Goal: Task Accomplishment & Management: Manage account settings

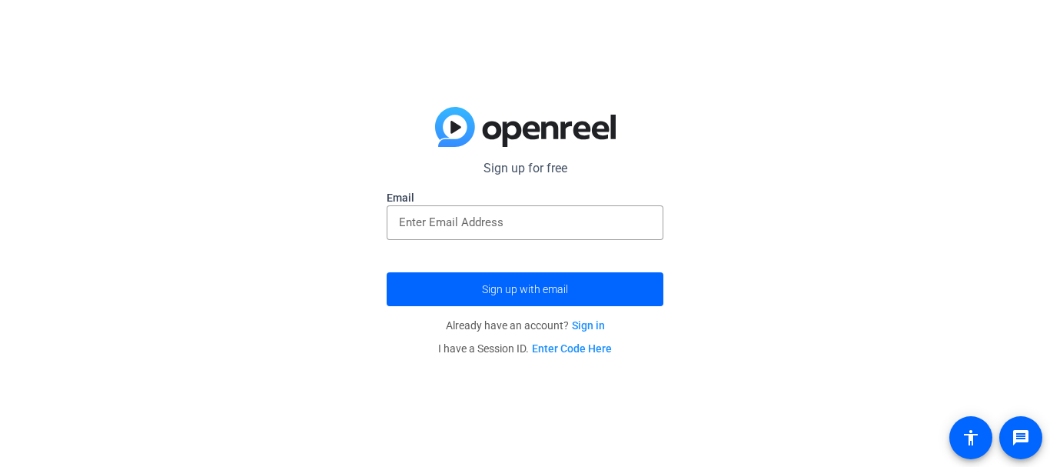
click at [586, 317] on p "Already have an account? Sign in" at bounding box center [525, 325] width 277 height 23
click at [587, 324] on link "Sign in" at bounding box center [588, 325] width 33 height 12
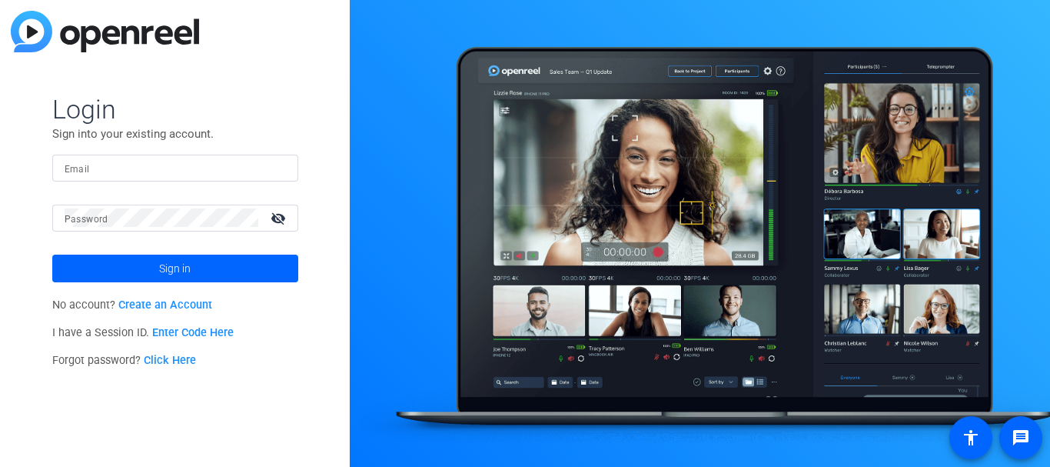
click at [182, 306] on link "Create an Account" at bounding box center [165, 304] width 94 height 13
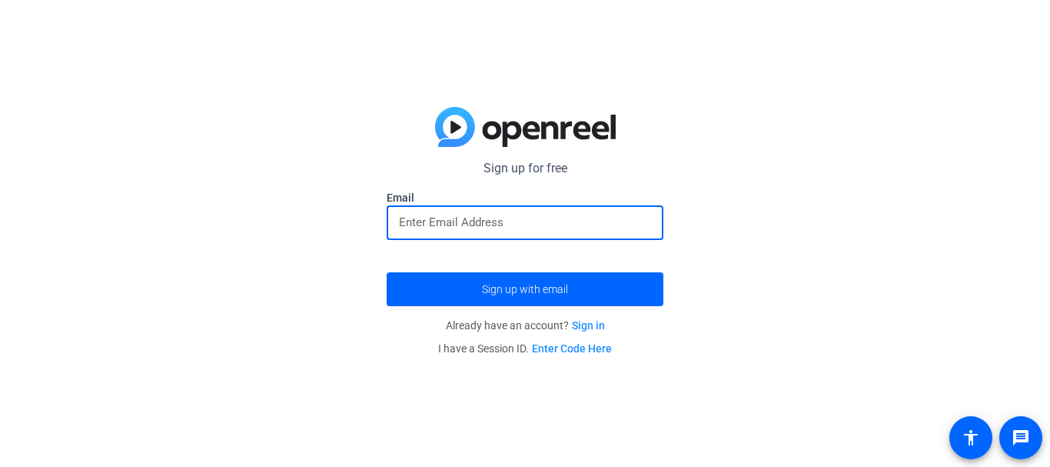
click at [619, 225] on input "email" at bounding box center [525, 222] width 252 height 18
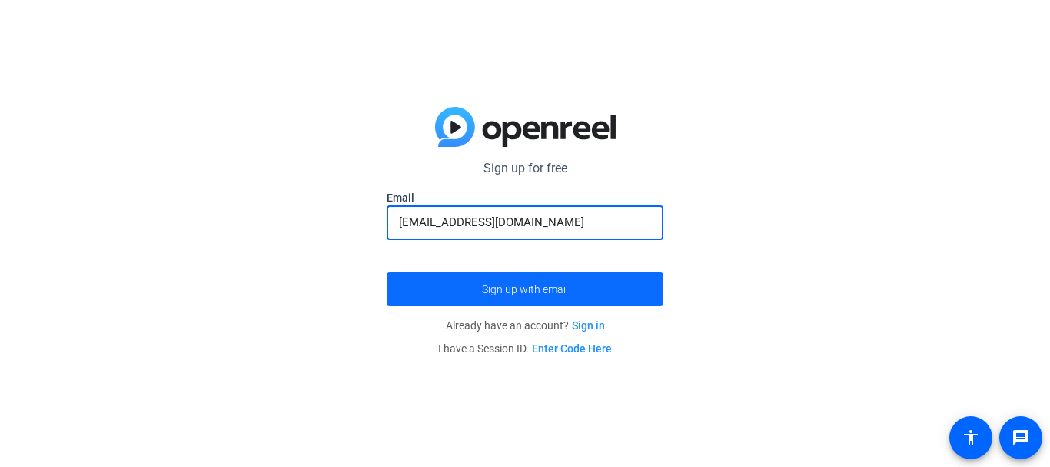
type input "[EMAIL_ADDRESS][DOMAIN_NAME]"
click at [593, 275] on span "submit" at bounding box center [525, 289] width 277 height 37
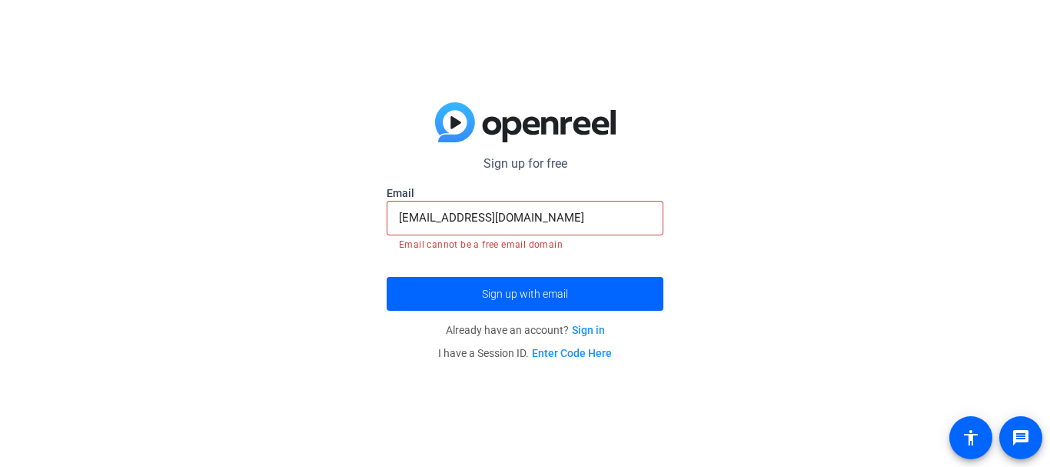
click at [601, 236] on mat-error "Email cannot be a free email domain" at bounding box center [525, 243] width 252 height 17
click at [581, 216] on input "[EMAIL_ADDRESS][DOMAIN_NAME]" at bounding box center [525, 217] width 252 height 18
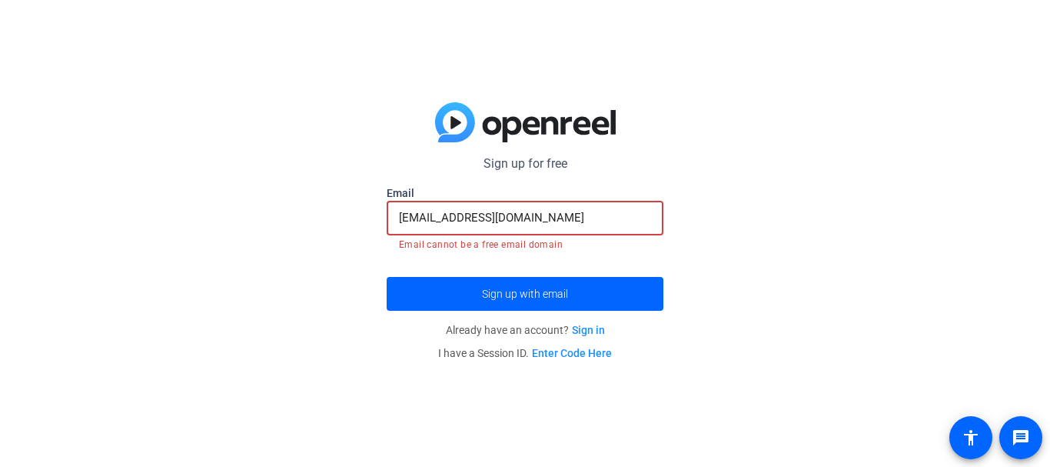
click at [581, 216] on input "[EMAIL_ADDRESS][DOMAIN_NAME]" at bounding box center [525, 217] width 252 height 18
click at [576, 331] on link "Sign in" at bounding box center [588, 330] width 33 height 12
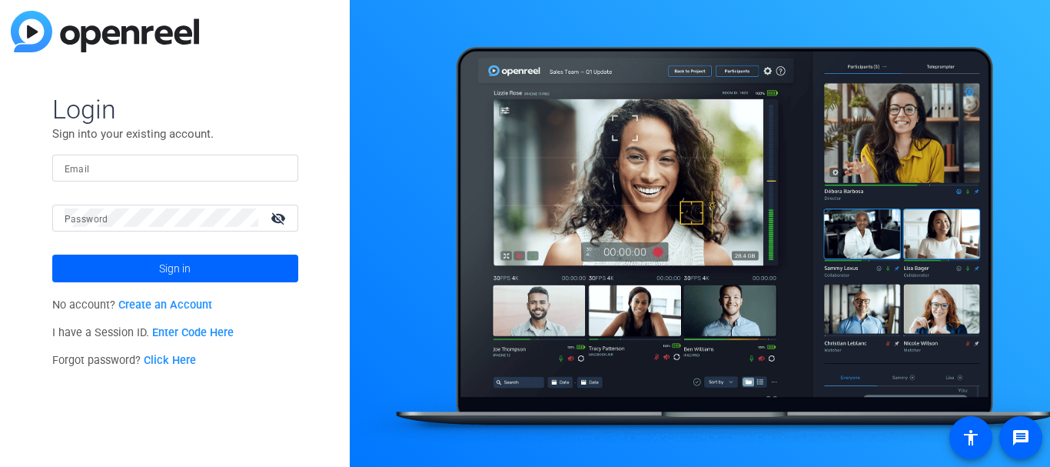
drag, startPoint x: 88, startPoint y: 171, endPoint x: 54, endPoint y: 168, distance: 34.0
click at [54, 168] on div "Email" at bounding box center [175, 168] width 246 height 27
paste input "[EMAIL_ADDRESS][DOMAIN_NAME]"
type input "[EMAIL_ADDRESS][DOMAIN_NAME]"
click at [126, 255] on span at bounding box center [175, 268] width 246 height 37
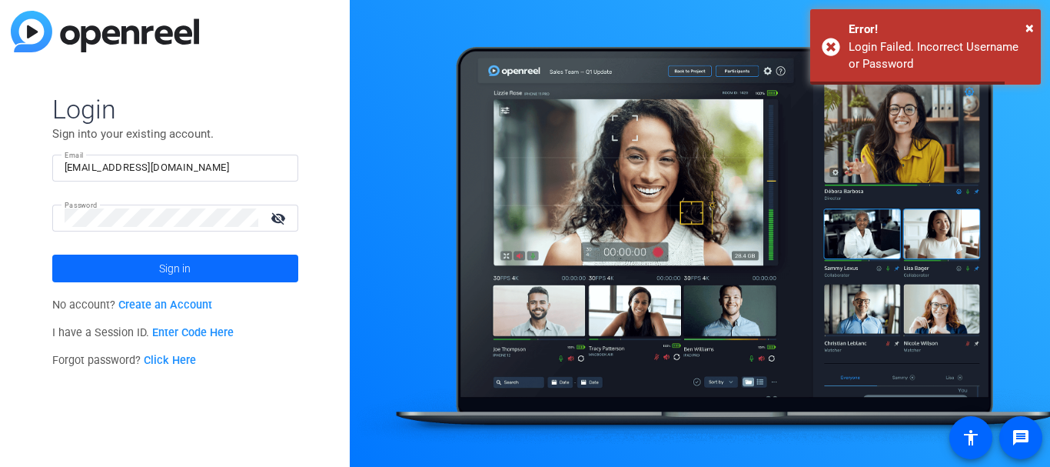
click at [126, 255] on span at bounding box center [175, 268] width 246 height 37
click at [126, 255] on form "Login Sign into your existing account. Email [EMAIL_ADDRESS][DOMAIN_NAME] Passw…" at bounding box center [175, 187] width 246 height 189
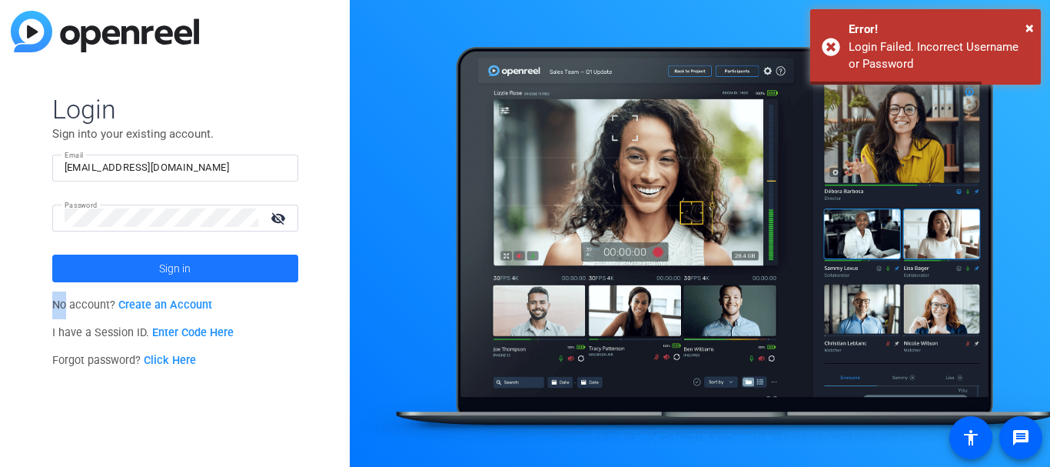
click at [126, 255] on span at bounding box center [175, 268] width 246 height 37
click at [126, 255] on form "Login Sign into your existing account. Email [EMAIL_ADDRESS][DOMAIN_NAME] Passw…" at bounding box center [175, 187] width 246 height 189
click at [126, 255] on span at bounding box center [175, 268] width 246 height 37
click at [126, 255] on form "Login Sign into your existing account. Email [EMAIL_ADDRESS][DOMAIN_NAME] Passw…" at bounding box center [175, 187] width 246 height 189
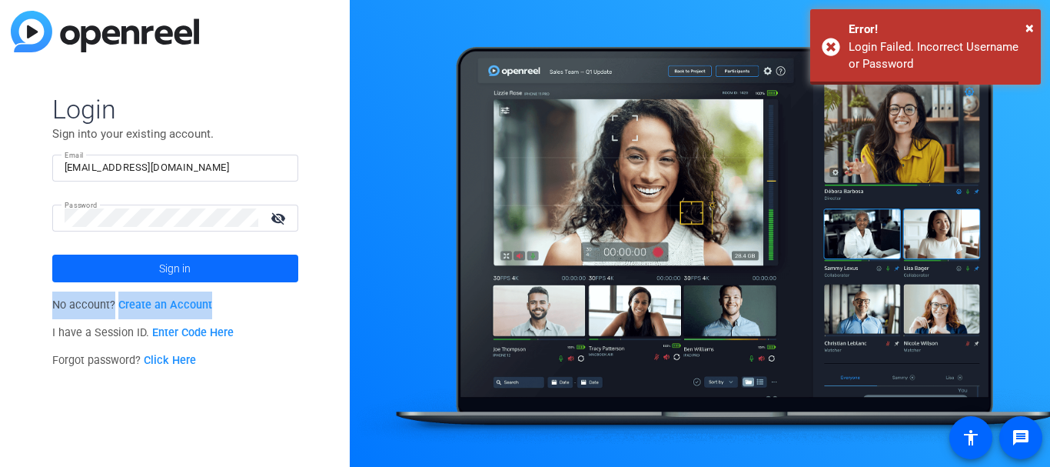
click at [125, 255] on span at bounding box center [175, 268] width 246 height 37
click at [125, 255] on form "Login Sign into your existing account. Email [EMAIL_ADDRESS][DOMAIN_NAME] Passw…" at bounding box center [175, 187] width 246 height 189
drag, startPoint x: 125, startPoint y: 255, endPoint x: 241, endPoint y: 155, distance: 153.1
click at [241, 155] on form "Login Sign into your existing account. Email [EMAIL_ADDRESS][DOMAIN_NAME] Passw…" at bounding box center [175, 187] width 246 height 189
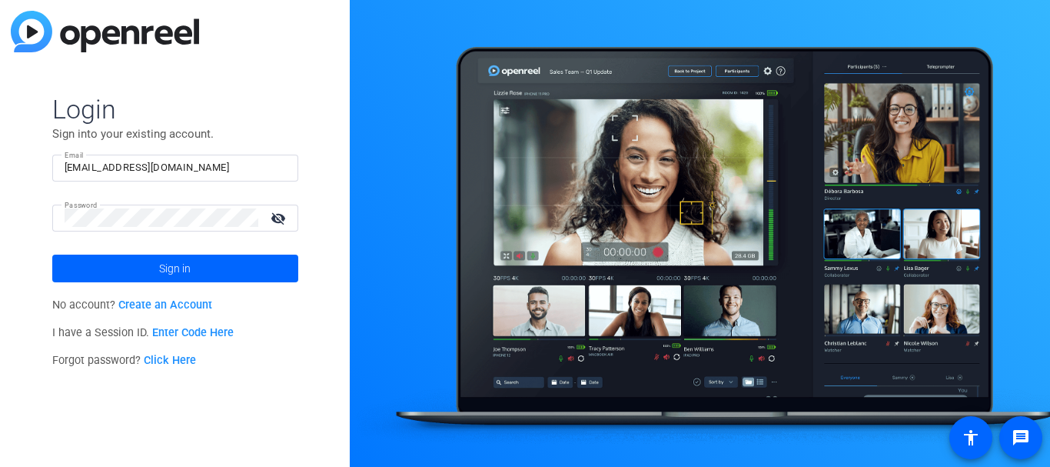
click at [241, 155] on div "[EMAIL_ADDRESS][DOMAIN_NAME]" at bounding box center [175, 168] width 221 height 27
